Goal: Information Seeking & Learning: Learn about a topic

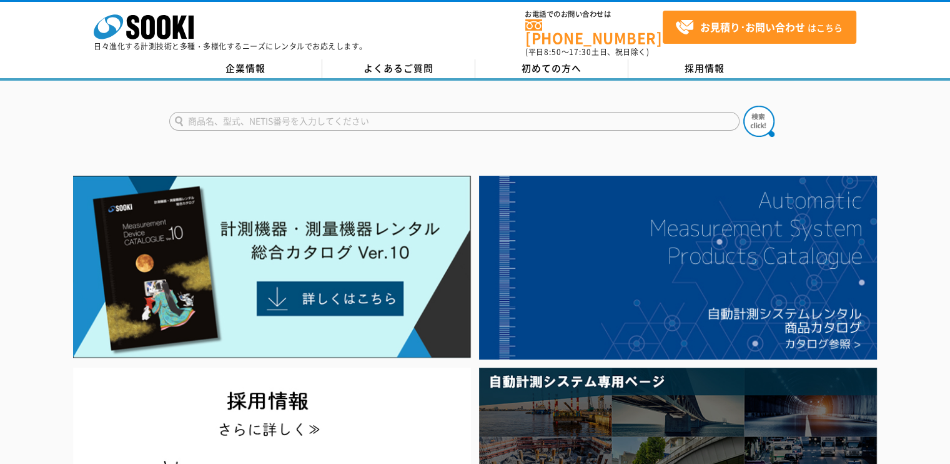
click at [281, 114] on input "text" at bounding box center [454, 121] width 570 height 19
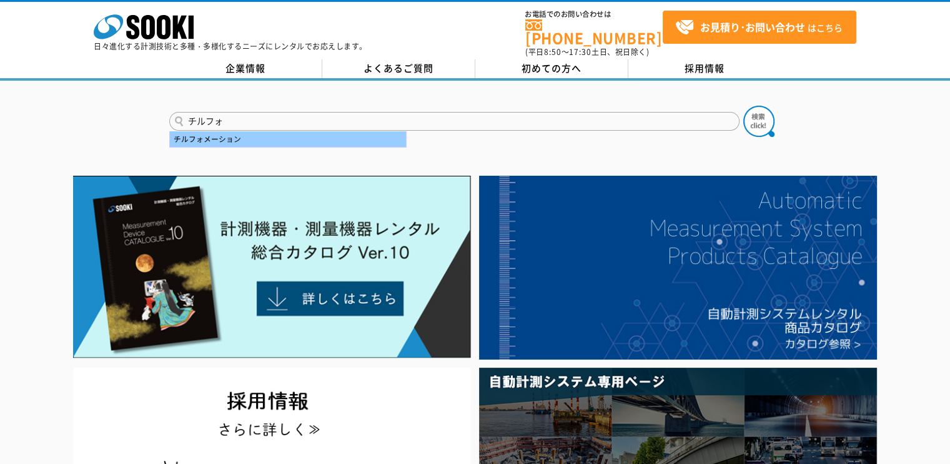
click at [283, 131] on div "チルフォメーション" at bounding box center [288, 139] width 236 height 16
type input "チルフォメーション"
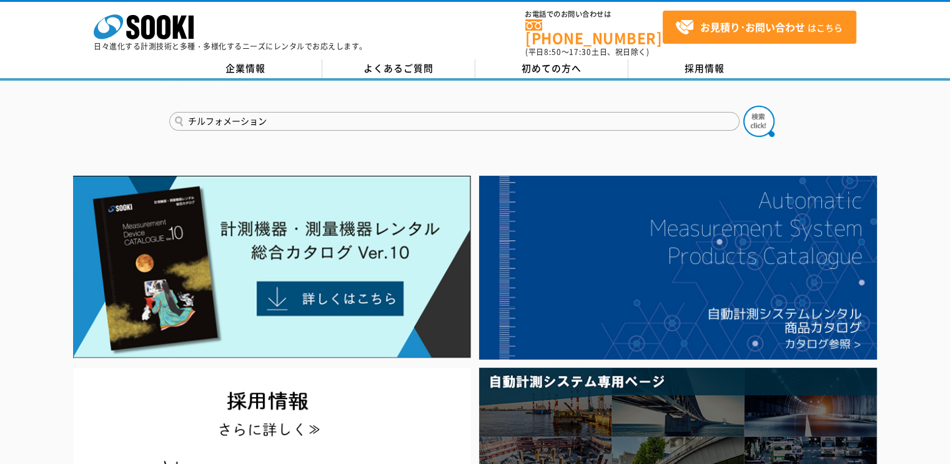
click at [744, 106] on button at bounding box center [759, 121] width 31 height 31
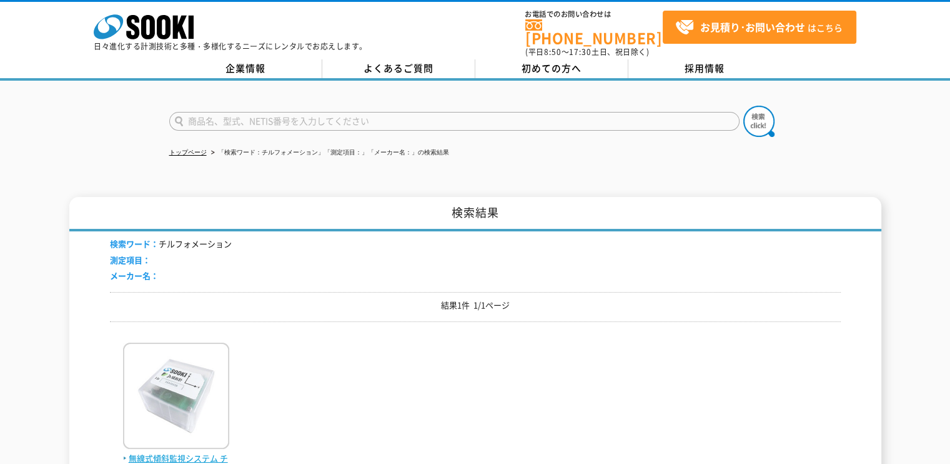
click at [180, 376] on img at bounding box center [176, 396] width 106 height 109
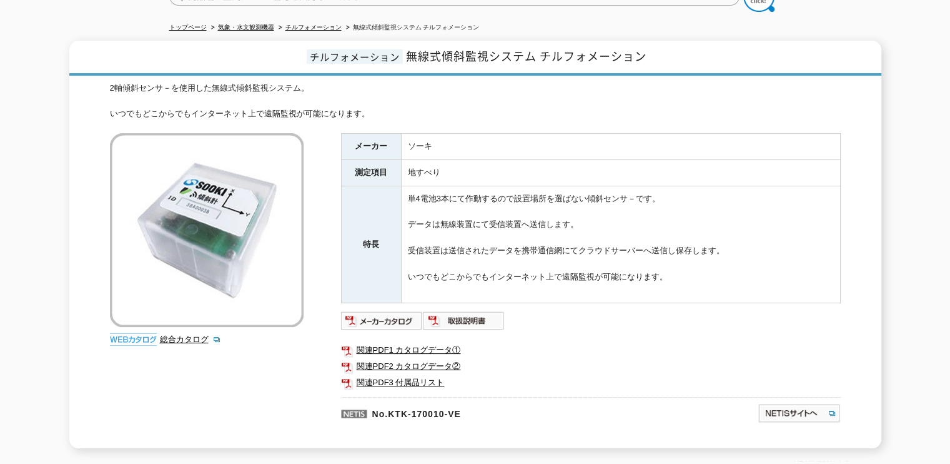
scroll to position [187, 0]
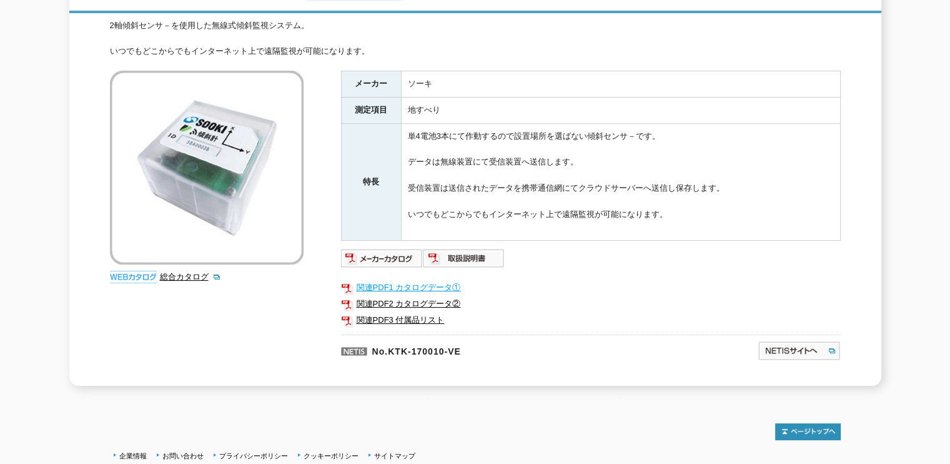
click at [377, 279] on link "関連PDF1 カタログデータ①" at bounding box center [591, 287] width 500 height 16
click at [447, 299] on link "関連PDF2 カタログデータ②" at bounding box center [591, 304] width 500 height 16
click at [482, 251] on img at bounding box center [464, 258] width 82 height 20
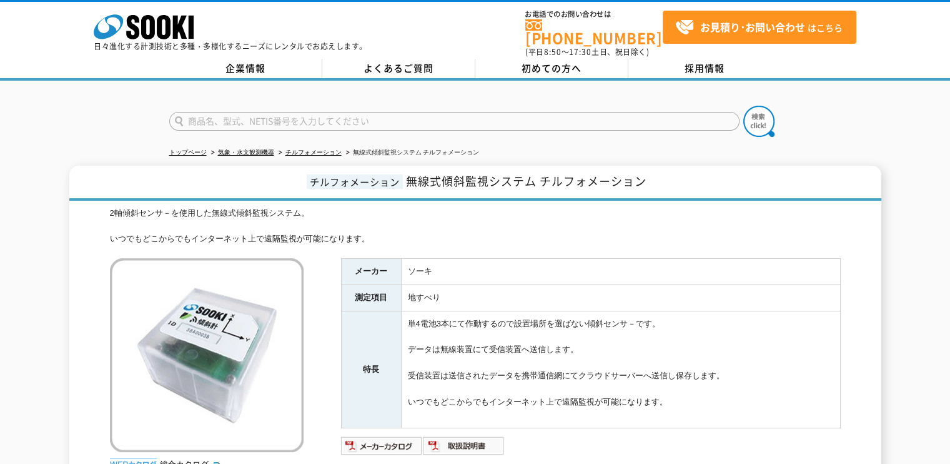
click at [250, 115] on input "text" at bounding box center [454, 121] width 570 height 19
type input "２"
type input "2D"
click at [747, 106] on img at bounding box center [759, 121] width 31 height 31
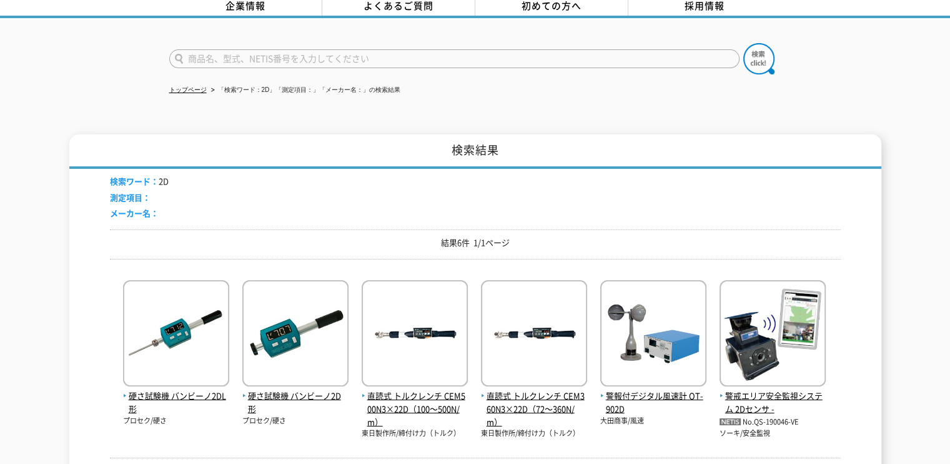
scroll to position [187, 0]
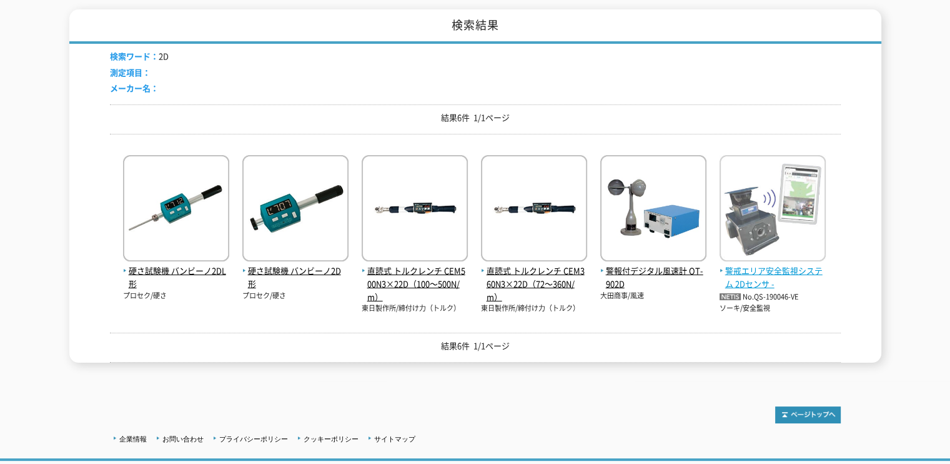
click at [770, 264] on span "警戒エリア安全監視システム 2Dセンサ -" at bounding box center [773, 277] width 106 height 26
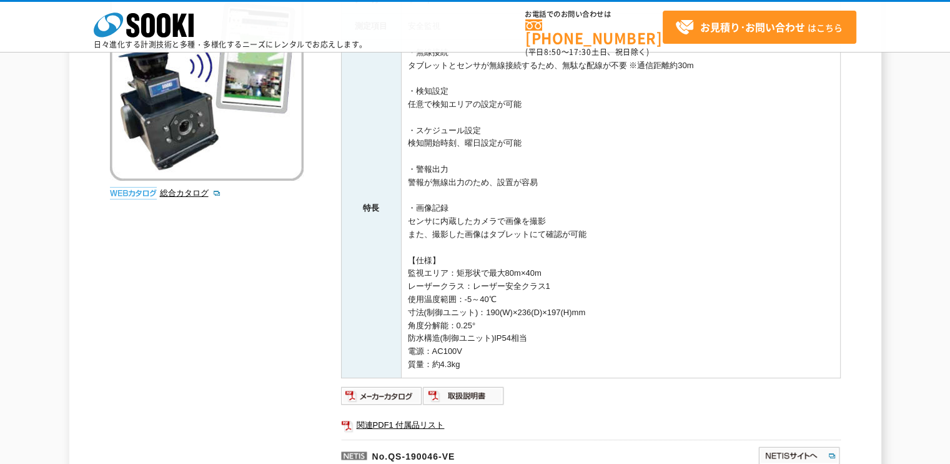
scroll to position [250, 0]
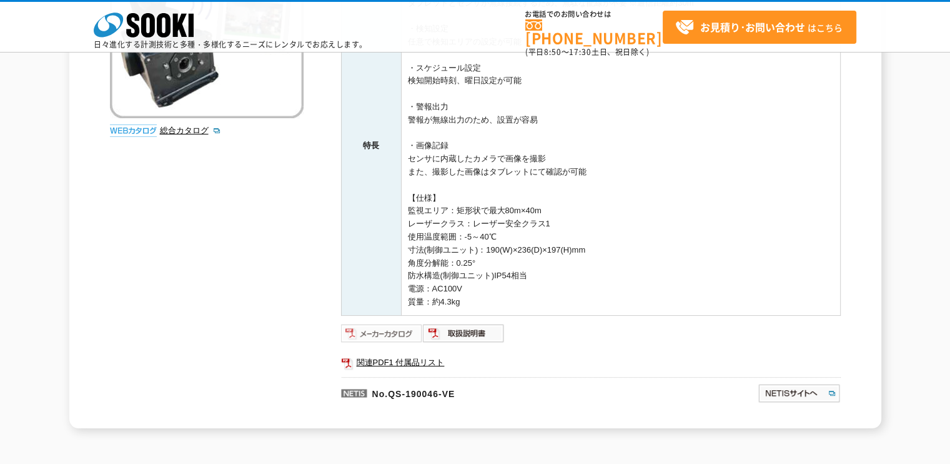
click at [396, 335] on img at bounding box center [382, 333] width 82 height 20
click at [423, 359] on link "関連PDF1 付属品リスト" at bounding box center [591, 362] width 500 height 16
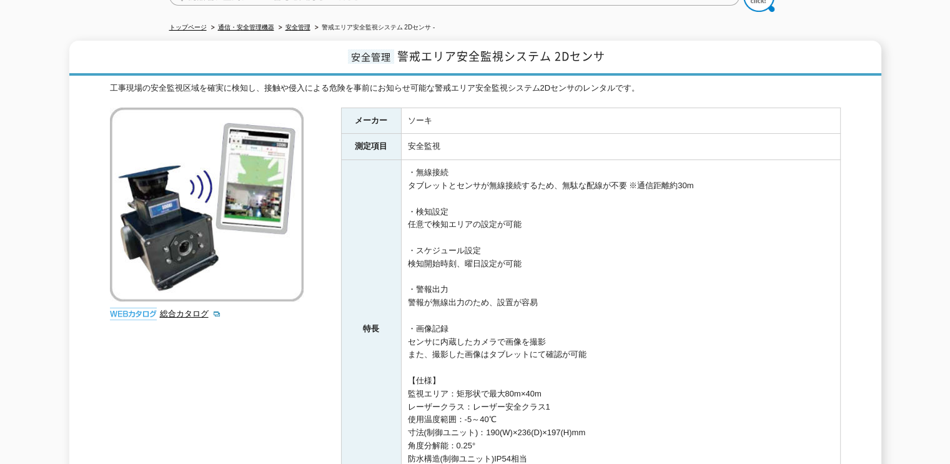
scroll to position [0, 0]
